Goal: Task Accomplishment & Management: Use online tool/utility

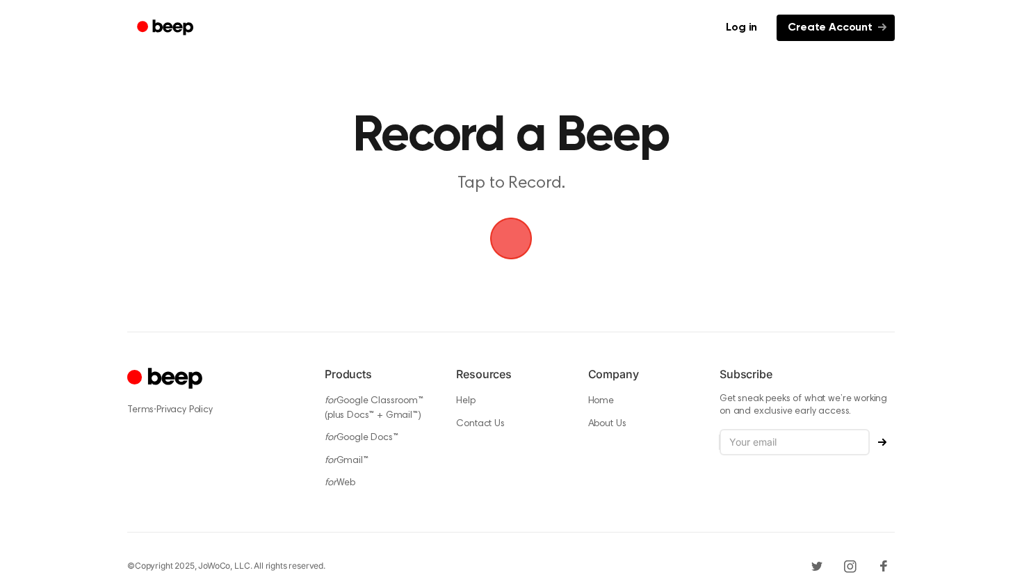
click at [856, 25] on link "Create Account" at bounding box center [835, 28] width 118 height 26
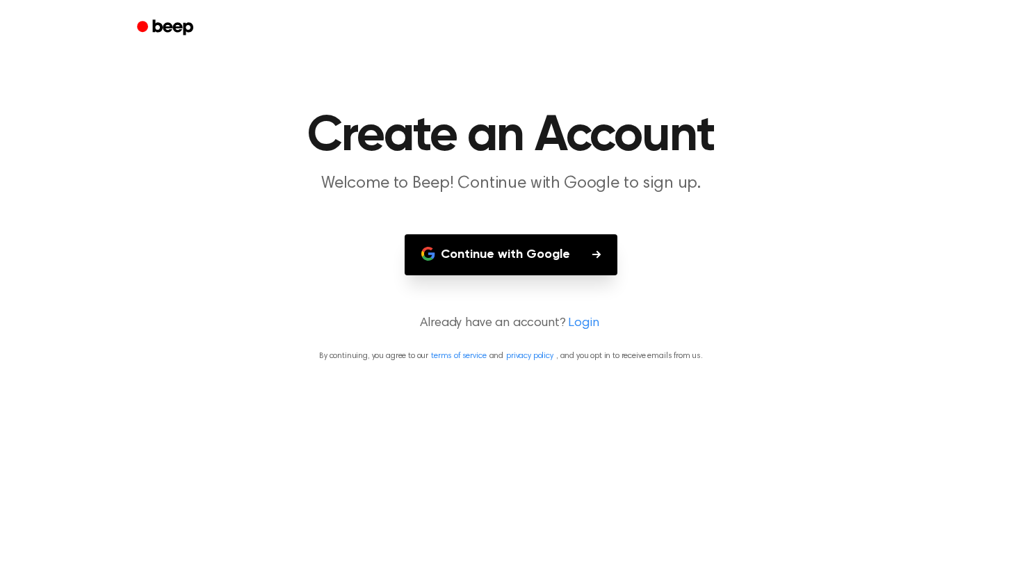
click at [578, 259] on button "Continue with Google" at bounding box center [511, 254] width 213 height 41
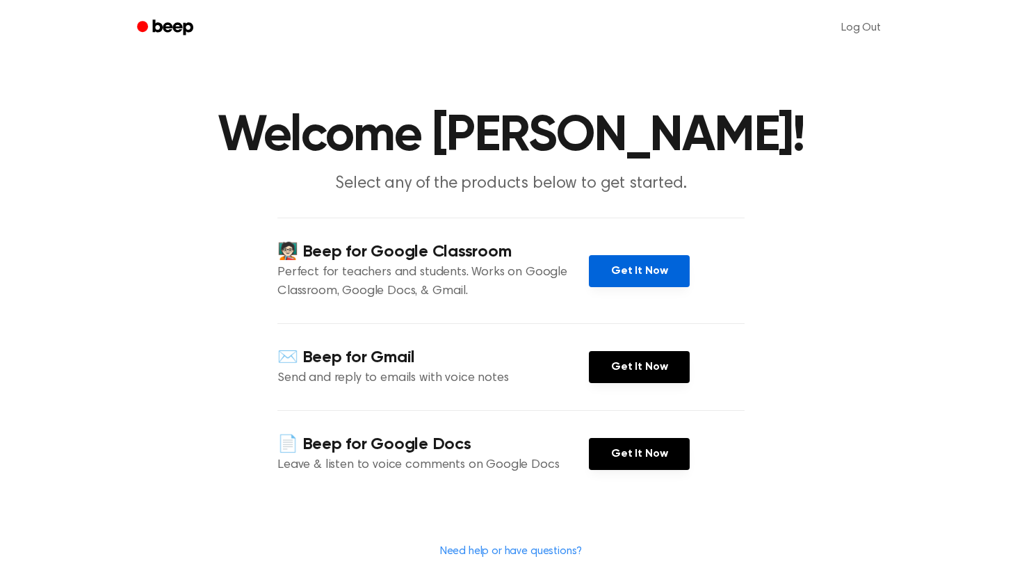
click at [612, 283] on link "Get It Now" at bounding box center [639, 271] width 101 height 32
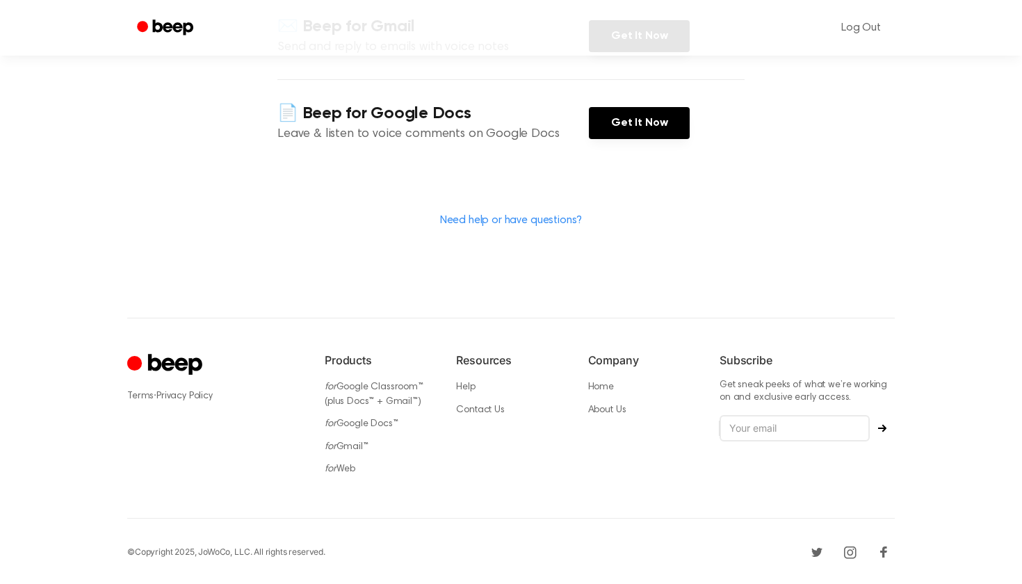
scroll to position [330, 0]
click at [350, 470] on link "for Web" at bounding box center [340, 470] width 31 height 10
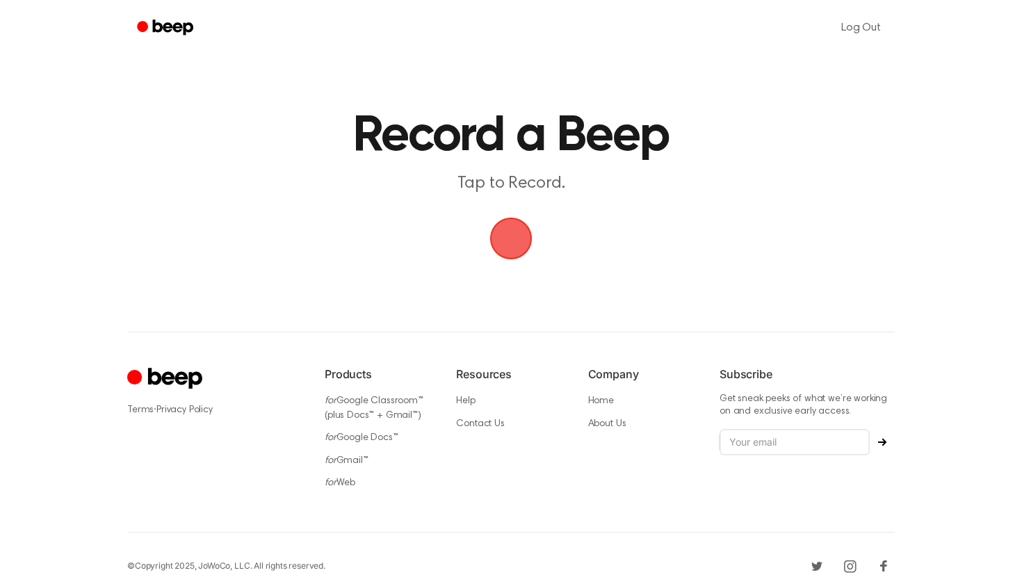
click at [511, 235] on span "button" at bounding box center [510, 238] width 51 height 51
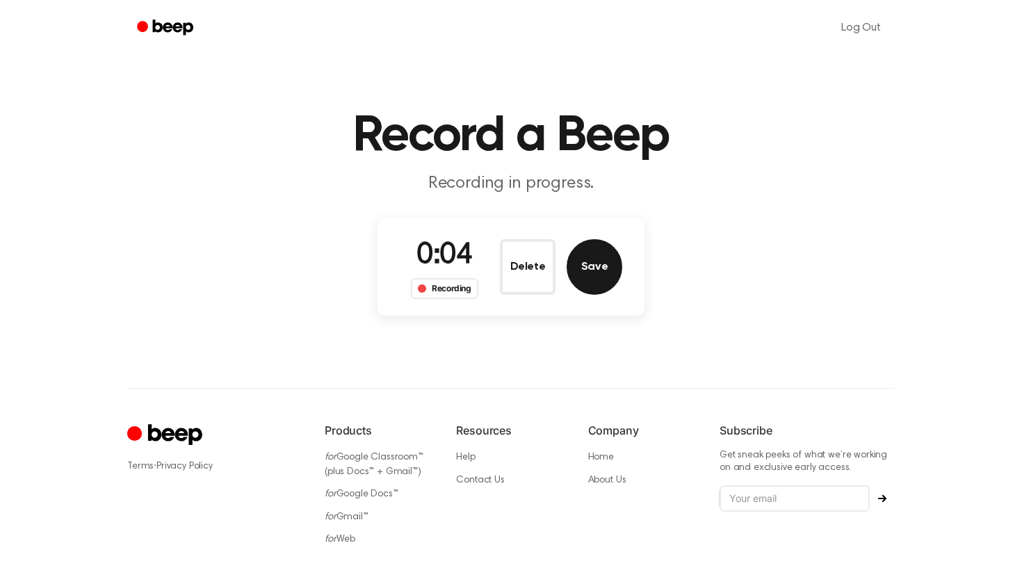
click at [586, 261] on button "Save" at bounding box center [595, 267] width 56 height 56
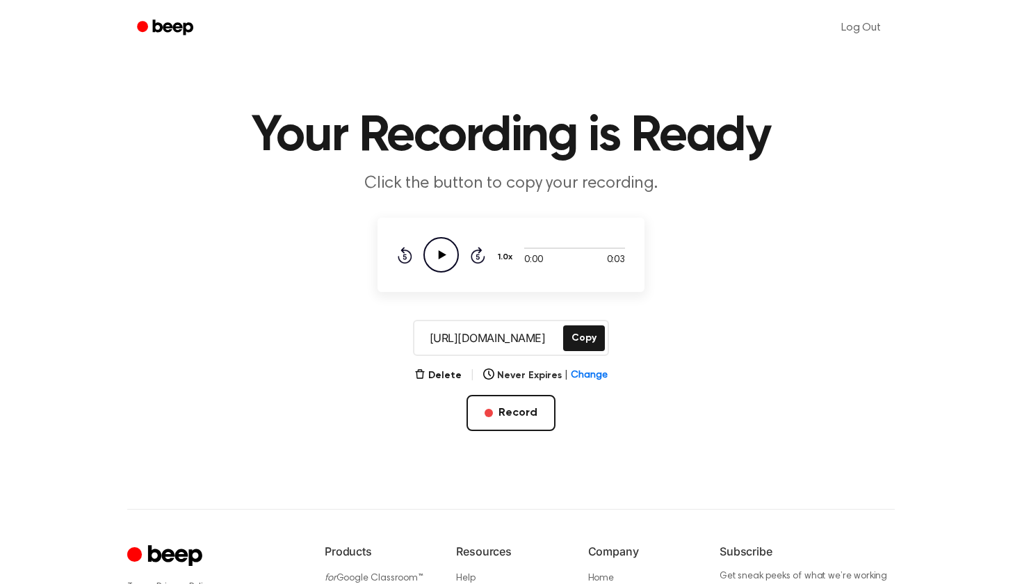
click at [448, 254] on icon "Play Audio" at bounding box center [440, 254] width 35 height 35
click at [441, 263] on icon "Play Audio" at bounding box center [440, 254] width 35 height 35
click at [434, 376] on button "Delete" at bounding box center [437, 375] width 47 height 15
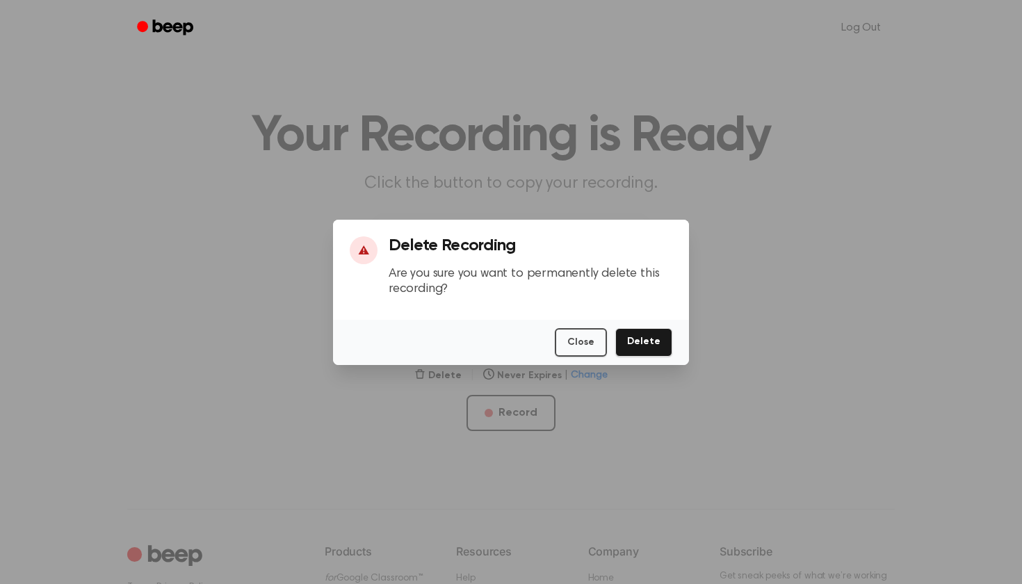
click at [646, 338] on button "Delete" at bounding box center [643, 342] width 57 height 29
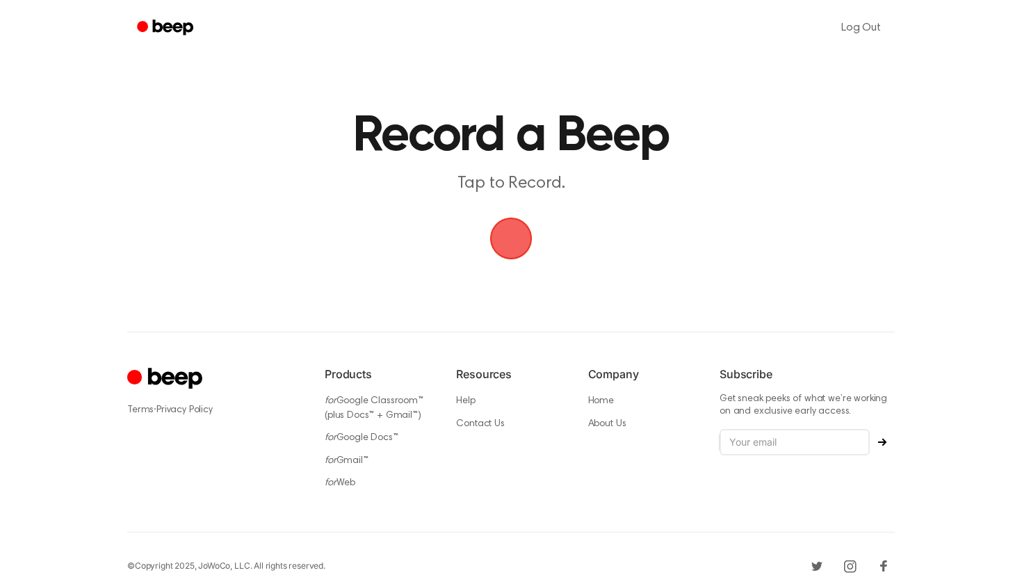
click at [517, 247] on span "button" at bounding box center [510, 238] width 51 height 51
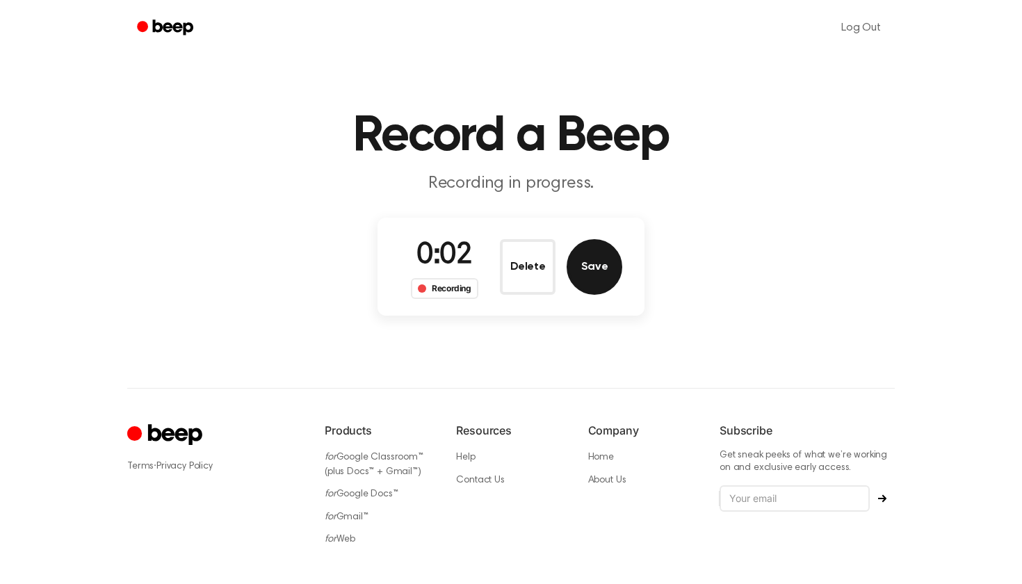
click at [594, 252] on button "Save" at bounding box center [595, 267] width 56 height 56
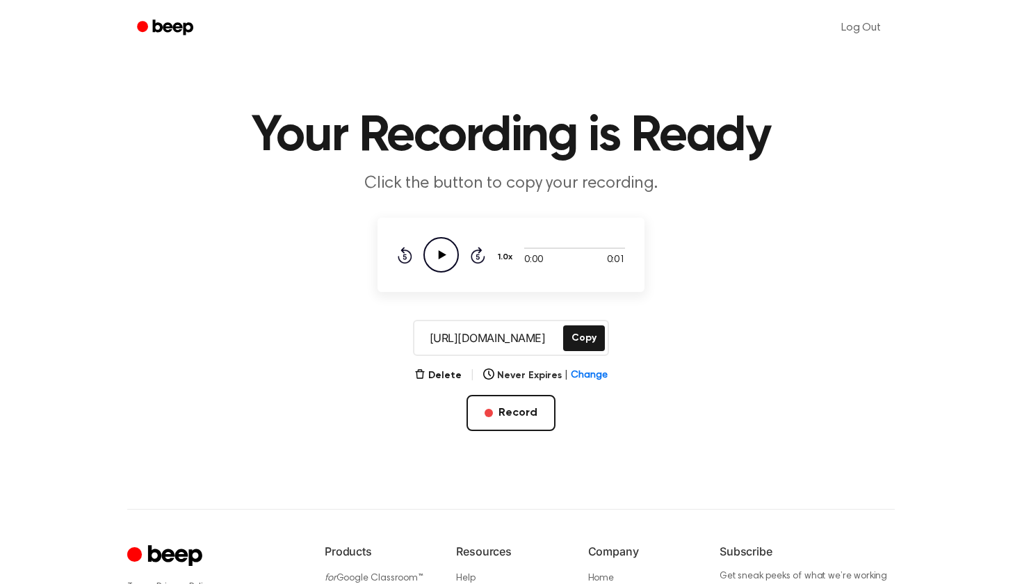
click at [449, 261] on icon "Play Audio" at bounding box center [440, 254] width 35 height 35
click at [440, 252] on icon at bounding box center [443, 254] width 8 height 9
click at [430, 258] on icon "Play Audio" at bounding box center [440, 254] width 35 height 35
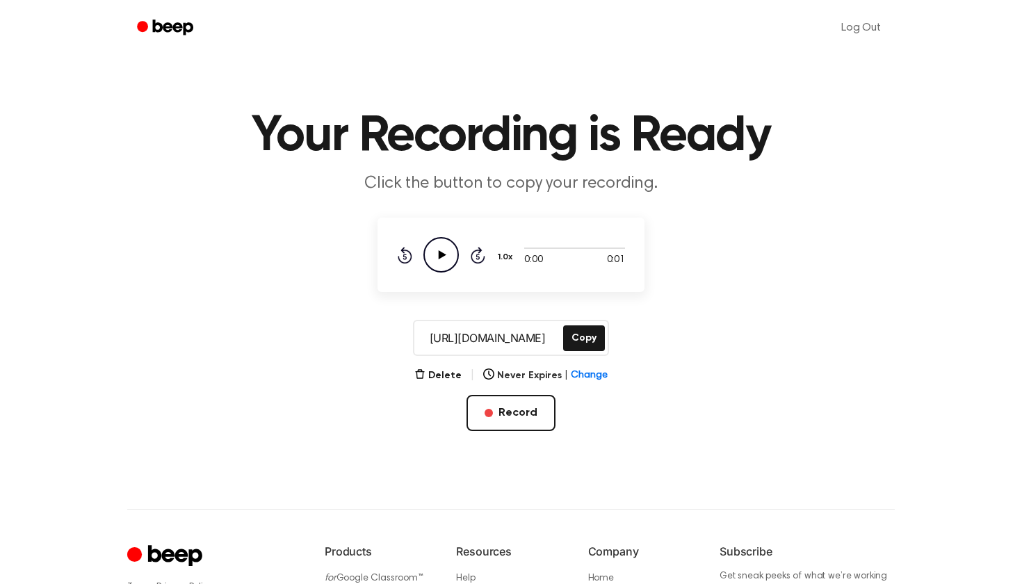
click at [451, 249] on icon "Play Audio" at bounding box center [440, 254] width 35 height 35
click at [847, 148] on h1 "Your Recording is Ready" at bounding box center [511, 136] width 712 height 50
click at [479, 252] on icon at bounding box center [478, 255] width 15 height 17
click at [442, 257] on icon "Play Audio" at bounding box center [440, 254] width 35 height 35
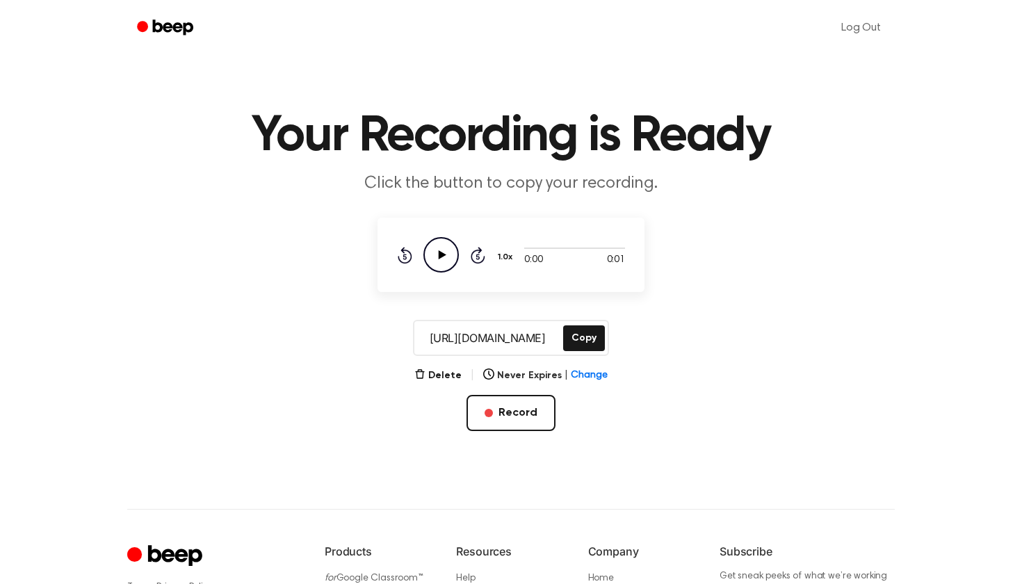
click at [749, 282] on main "Your Recording is Ready Click the button to copy your recording. 0:00 0:01 Your…" at bounding box center [511, 221] width 1022 height 442
click at [576, 251] on div at bounding box center [574, 247] width 101 height 11
click at [604, 248] on div at bounding box center [574, 247] width 101 height 1
click at [633, 248] on div "0:00 0:01 Your browser does not support the [object Object] element. 1.0x Rewin…" at bounding box center [510, 255] width 267 height 74
click at [637, 268] on div "0:00 0:01 Your browser does not support the [object Object] element. 1.0x Rewin…" at bounding box center [510, 255] width 267 height 74
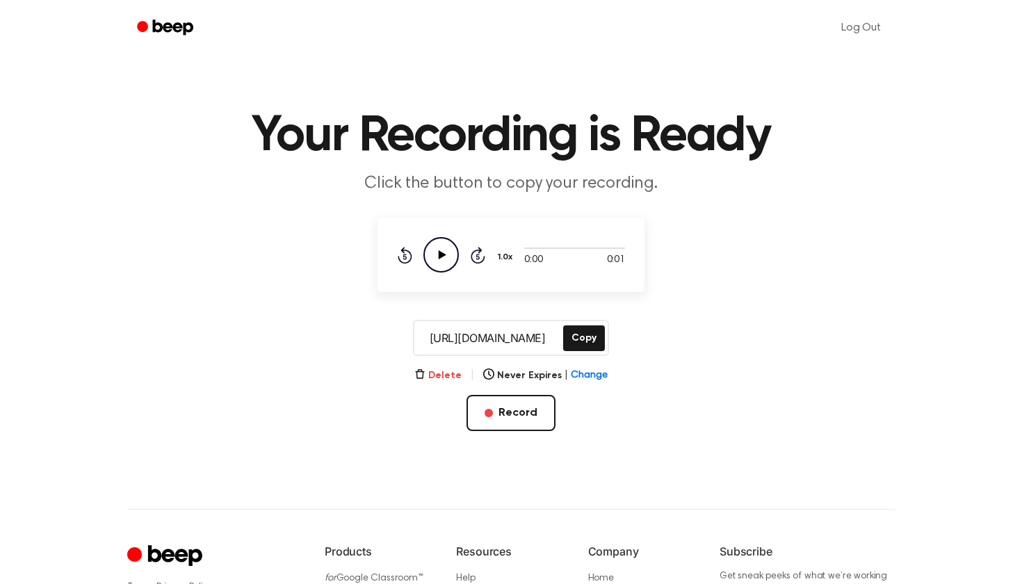
click at [437, 373] on button "Delete" at bounding box center [437, 375] width 47 height 15
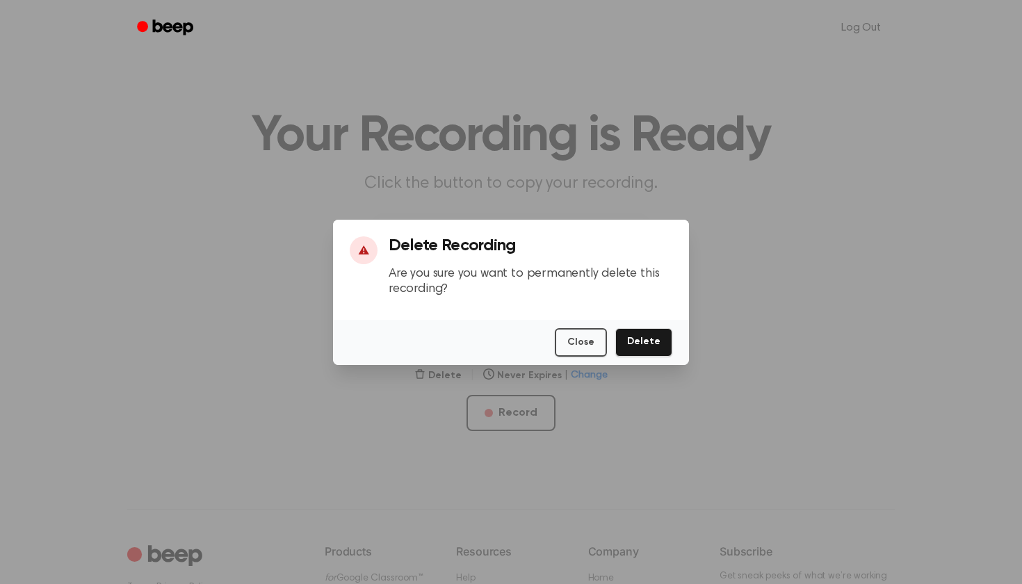
click at [651, 332] on button "Delete" at bounding box center [643, 342] width 57 height 29
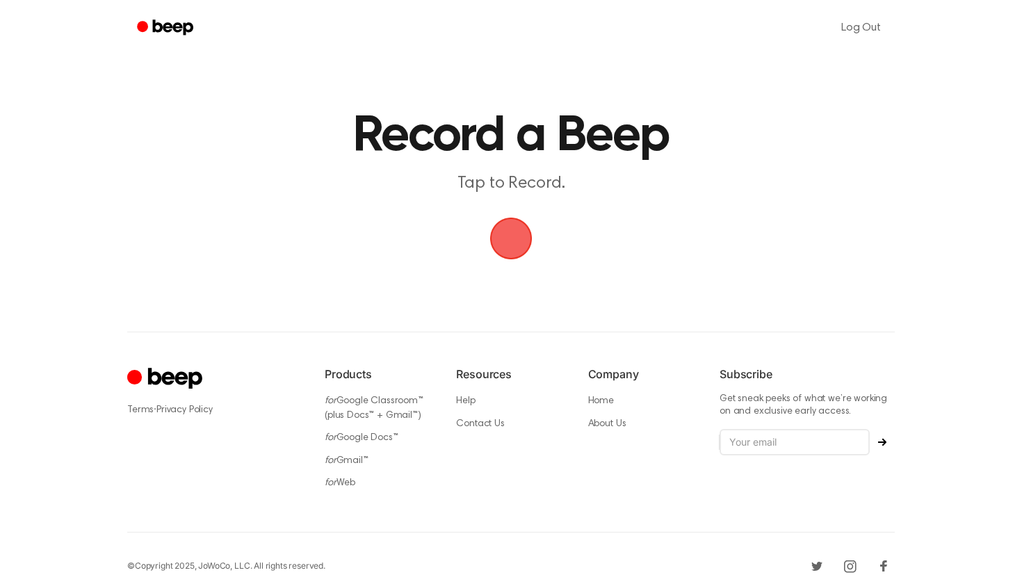
click at [517, 254] on span "button" at bounding box center [511, 238] width 76 height 76
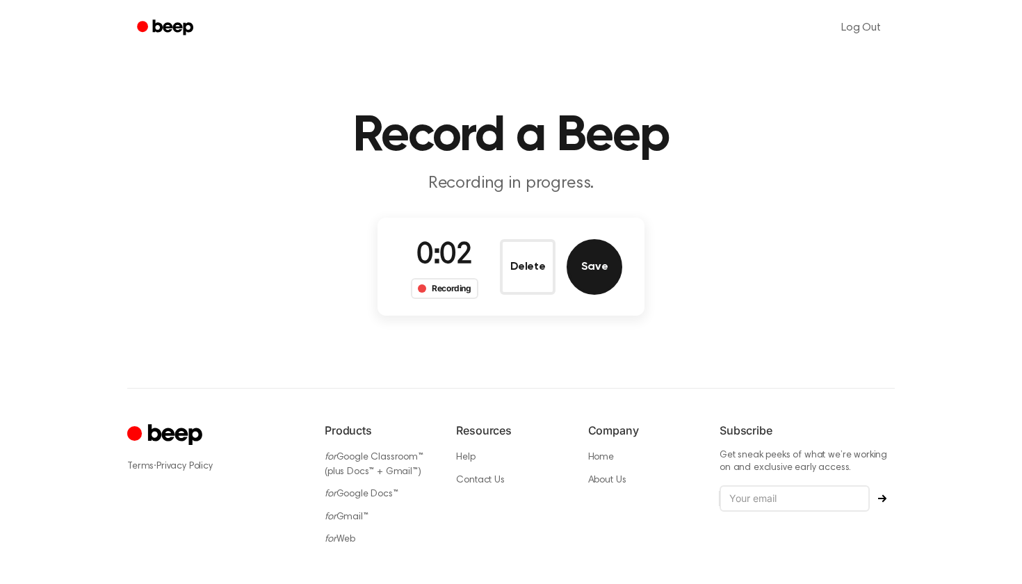
click at [595, 263] on button "Save" at bounding box center [595, 267] width 56 height 56
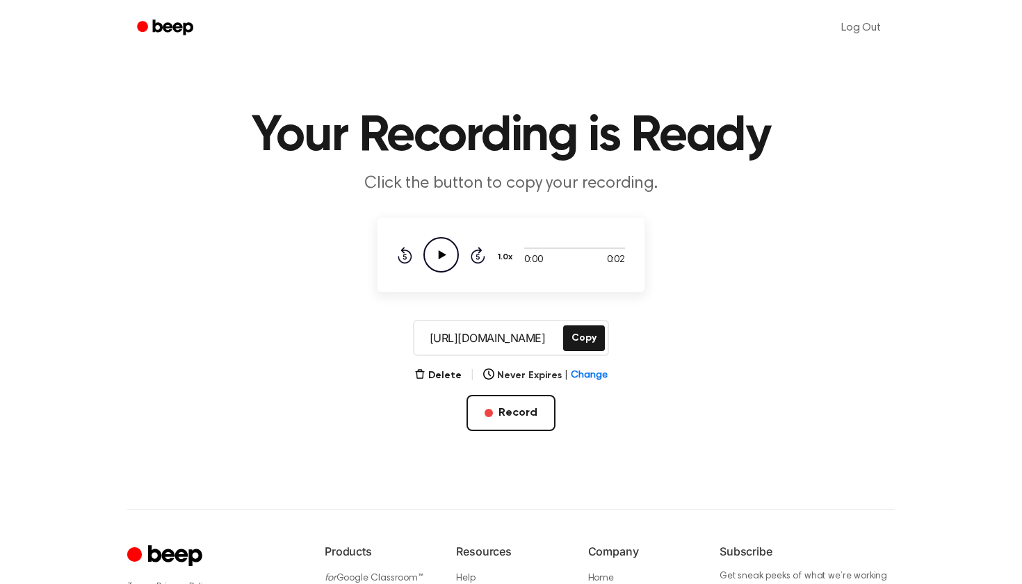
click at [431, 243] on icon "Play Audio" at bounding box center [440, 254] width 35 height 35
click at [590, 336] on button "Copy" at bounding box center [584, 338] width 42 height 26
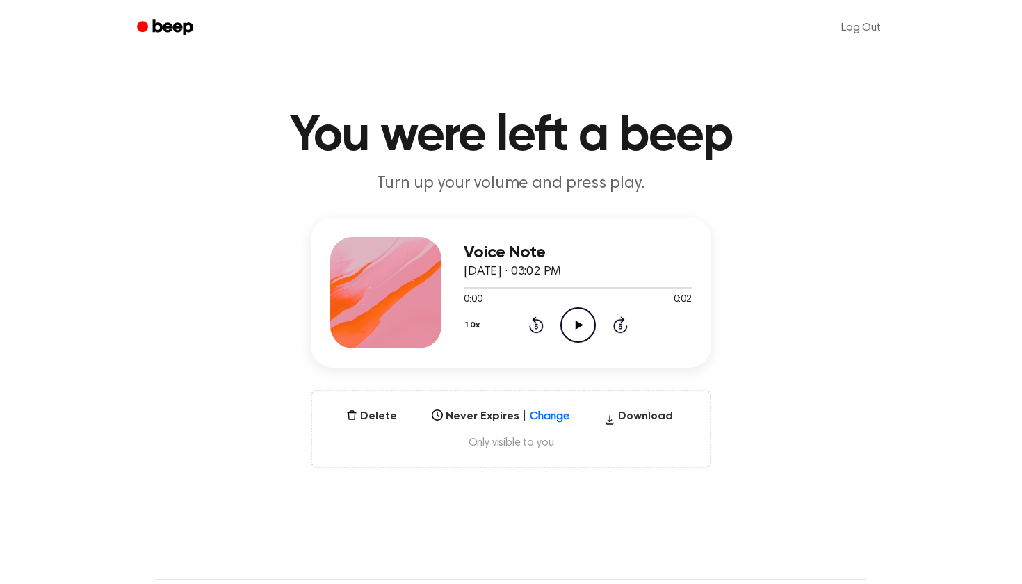
click at [576, 318] on icon "Play Audio" at bounding box center [577, 324] width 35 height 35
